Goal: Information Seeking & Learning: Learn about a topic

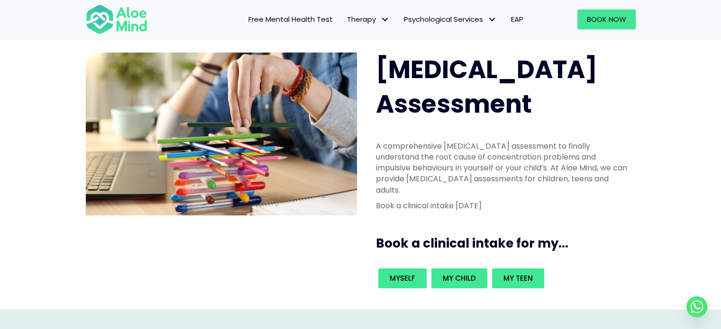
scroll to position [57, 0]
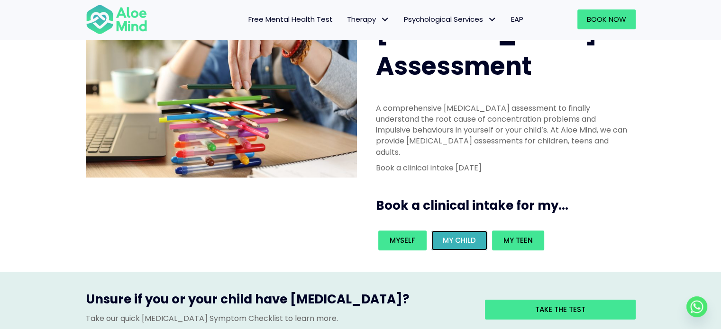
click at [450, 235] on span "My child" at bounding box center [459, 240] width 33 height 10
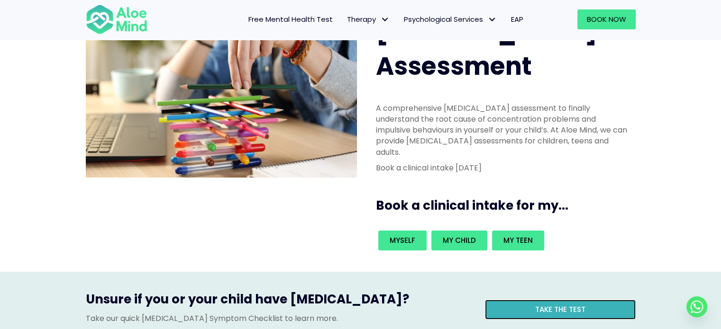
click at [561, 305] on span "Take the test" at bounding box center [560, 310] width 50 height 10
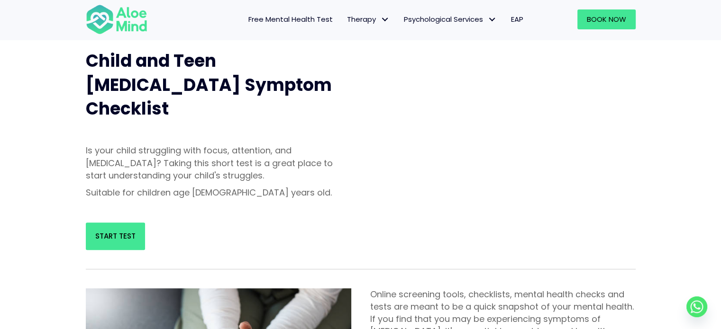
scroll to position [360, 0]
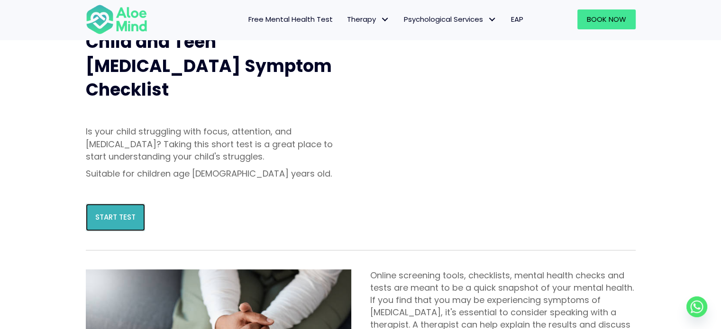
click at [102, 212] on span "Start Test" at bounding box center [115, 217] width 40 height 10
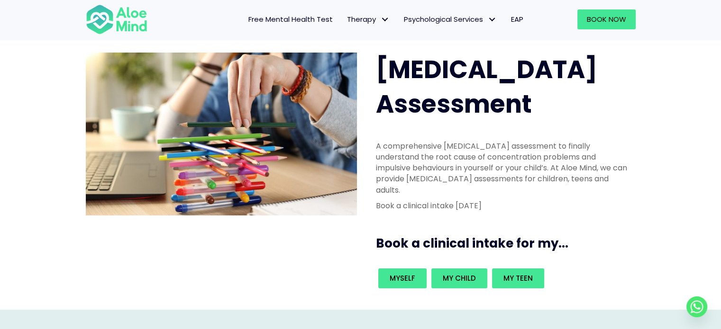
scroll to position [38, 0]
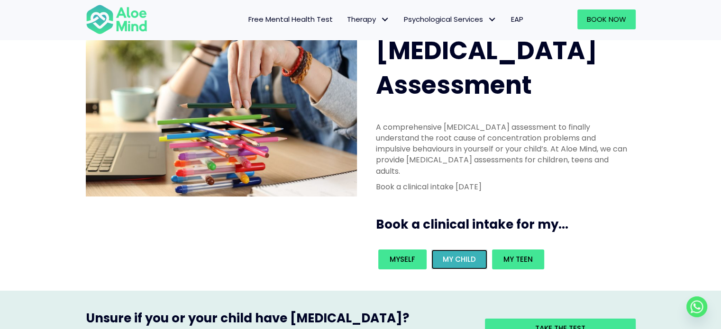
click at [463, 250] on link "My child" at bounding box center [459, 260] width 56 height 20
